Goal: Find specific page/section: Find specific page/section

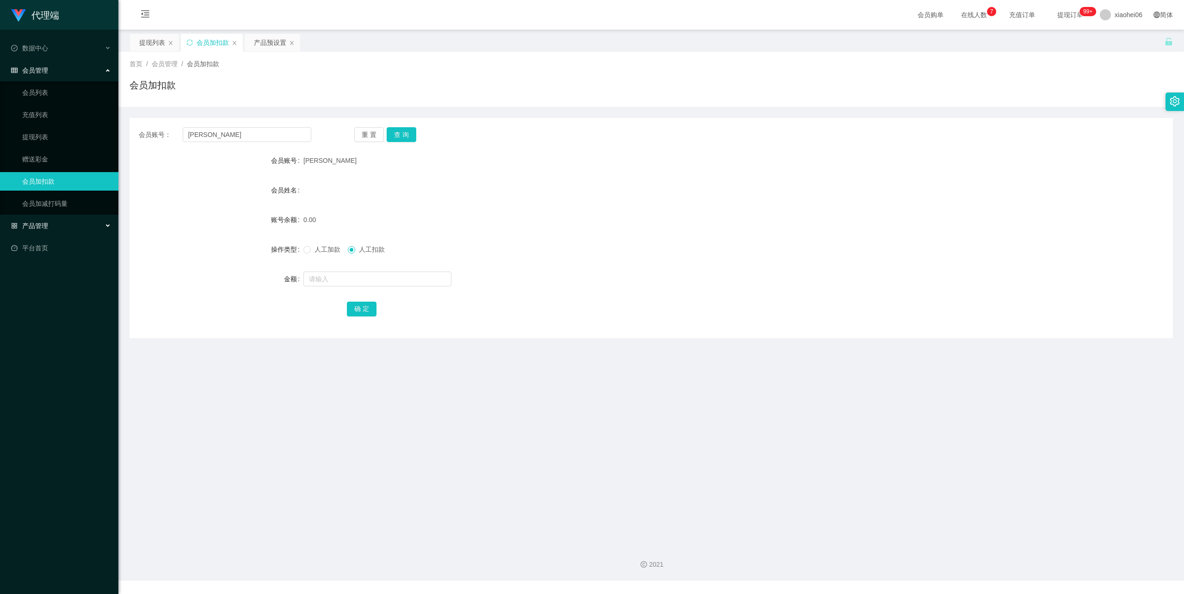
drag, startPoint x: 66, startPoint y: 221, endPoint x: 71, endPoint y: 219, distance: 5.9
click at [67, 221] on div "产品管理" at bounding box center [59, 226] width 118 height 19
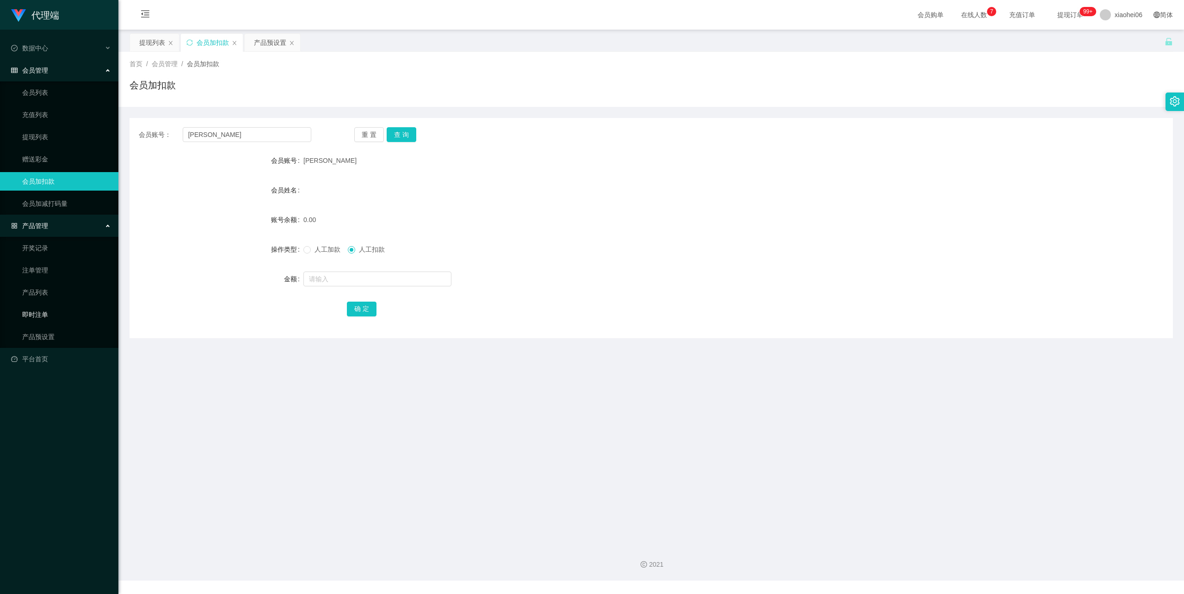
click at [47, 313] on link "即时注单" at bounding box center [66, 314] width 89 height 19
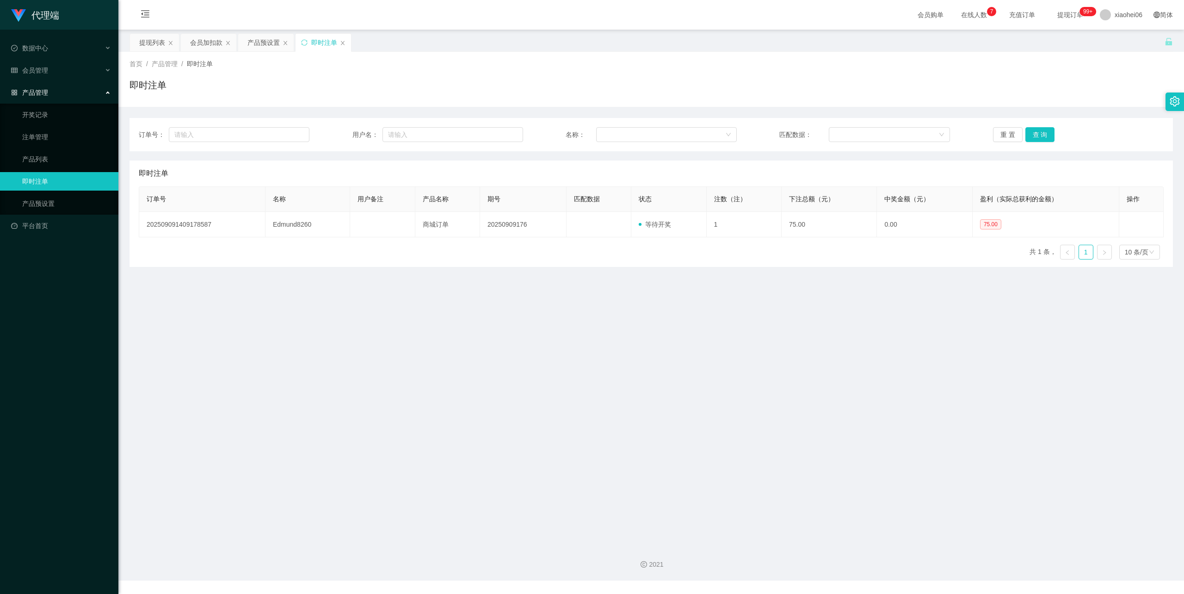
click at [544, 87] on div "即时注单" at bounding box center [652, 88] width 1044 height 21
click at [42, 176] on link "即时注单" at bounding box center [66, 181] width 89 height 19
click at [45, 133] on link "注单管理" at bounding box center [66, 137] width 89 height 19
